Goal: Find specific page/section

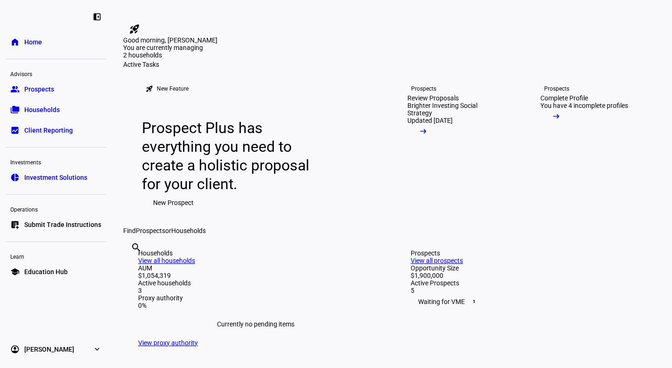
click at [50, 89] on span "Prospects" at bounding box center [39, 88] width 30 height 9
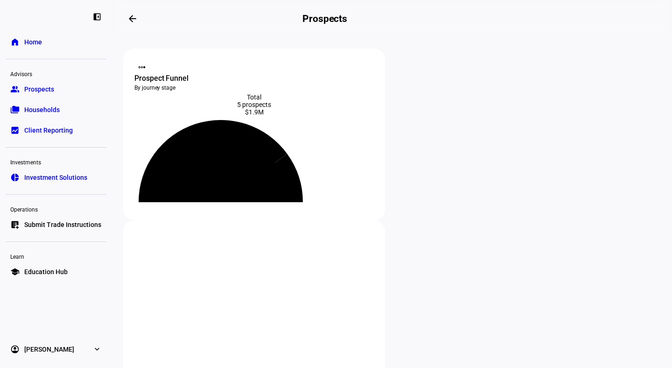
click at [46, 112] on span "Households" at bounding box center [41, 109] width 35 height 9
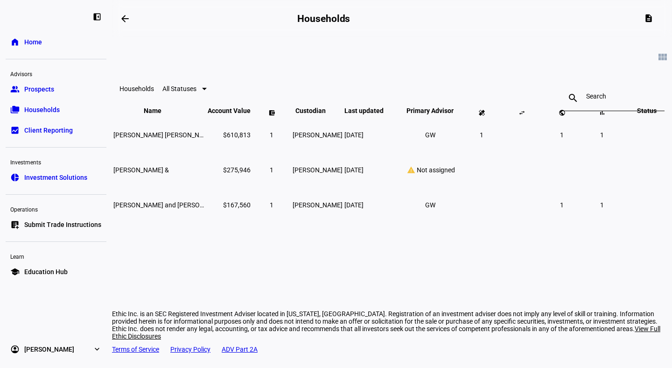
click at [44, 92] on span "Prospects" at bounding box center [39, 88] width 30 height 9
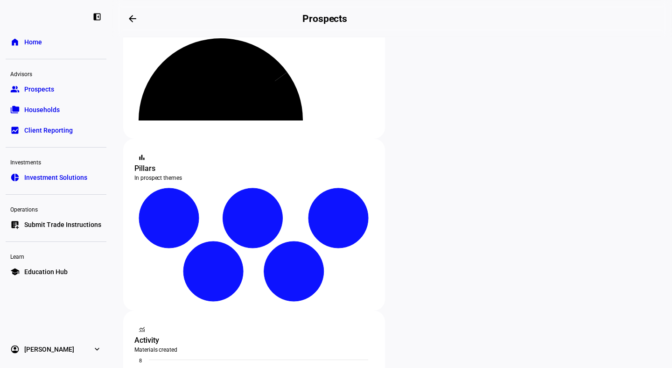
scroll to position [185, 0]
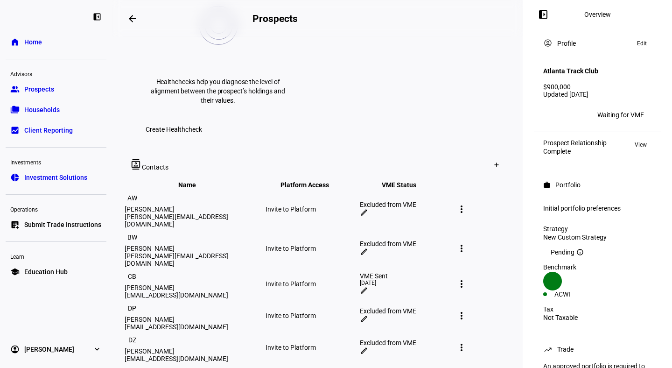
scroll to position [478, 0]
